Goal: Information Seeking & Learning: Understand process/instructions

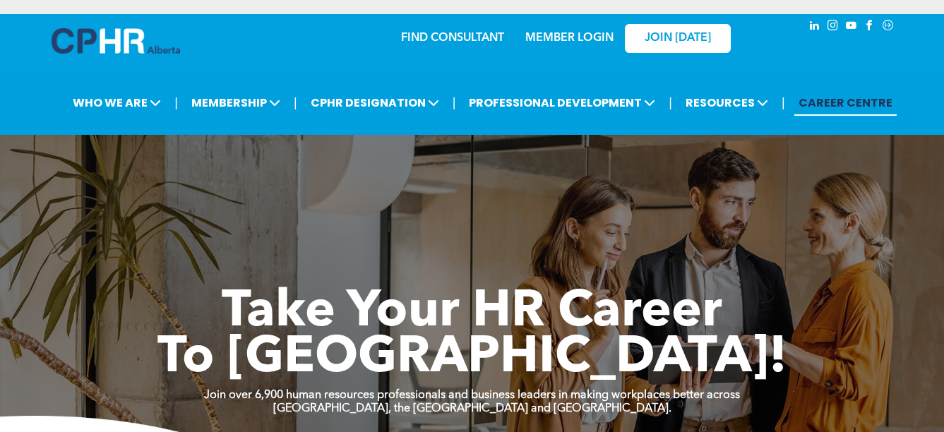
click at [578, 41] on link "MEMBER LOGIN" at bounding box center [569, 37] width 88 height 11
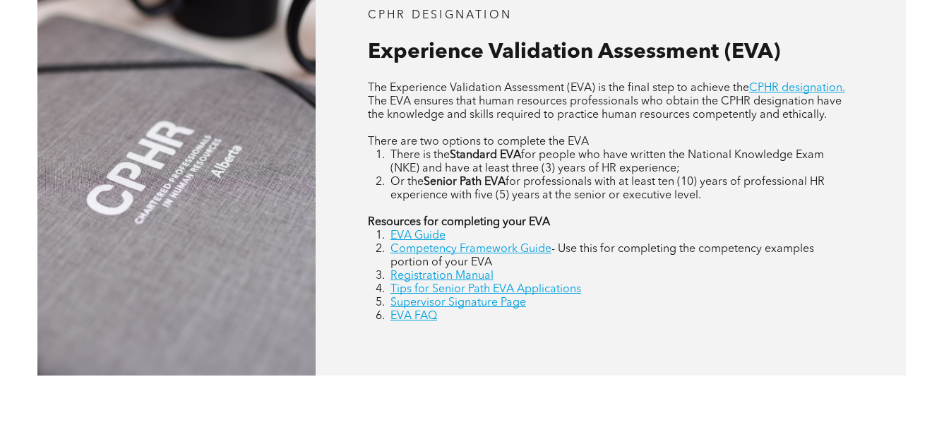
scroll to position [650, 0]
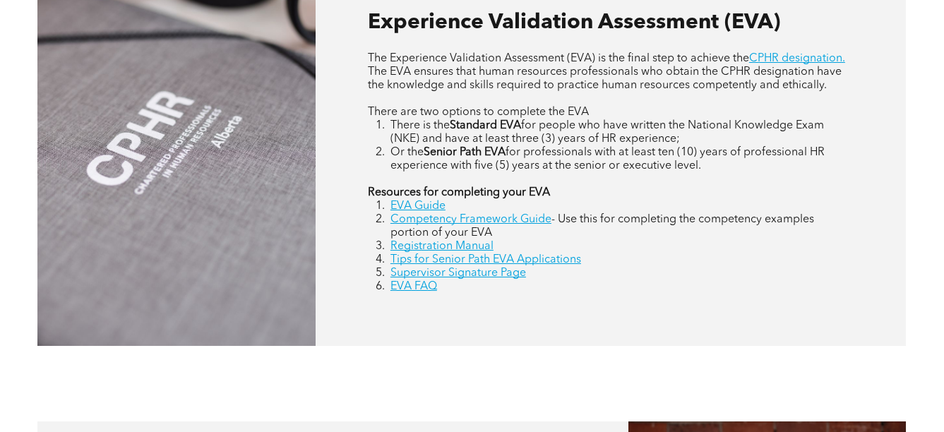
click at [508, 229] on li "Competency Framework Guide - Use this for completing the competency examples po…" at bounding box center [621, 226] width 462 height 27
click at [676, 301] on div "CPHR DESIGNATION Experience Validation Assessment (EVA) The Experience Validati…" at bounding box center [611, 137] width 590 height 419
click at [479, 248] on link "Registration Manual" at bounding box center [441, 246] width 103 height 11
